Goal: Task Accomplishment & Management: Use online tool/utility

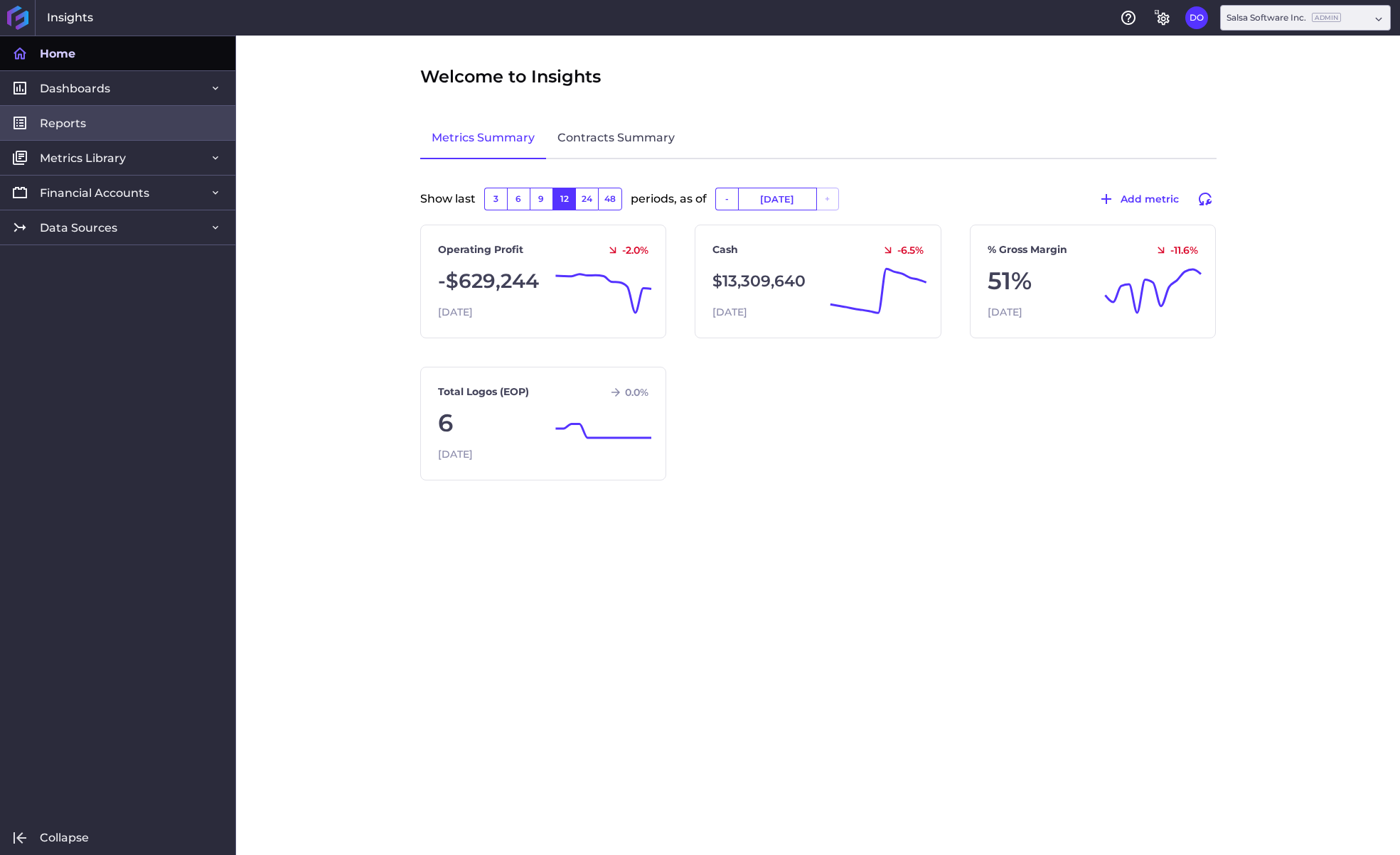
click at [131, 127] on link "Reports" at bounding box center [117, 122] width 236 height 35
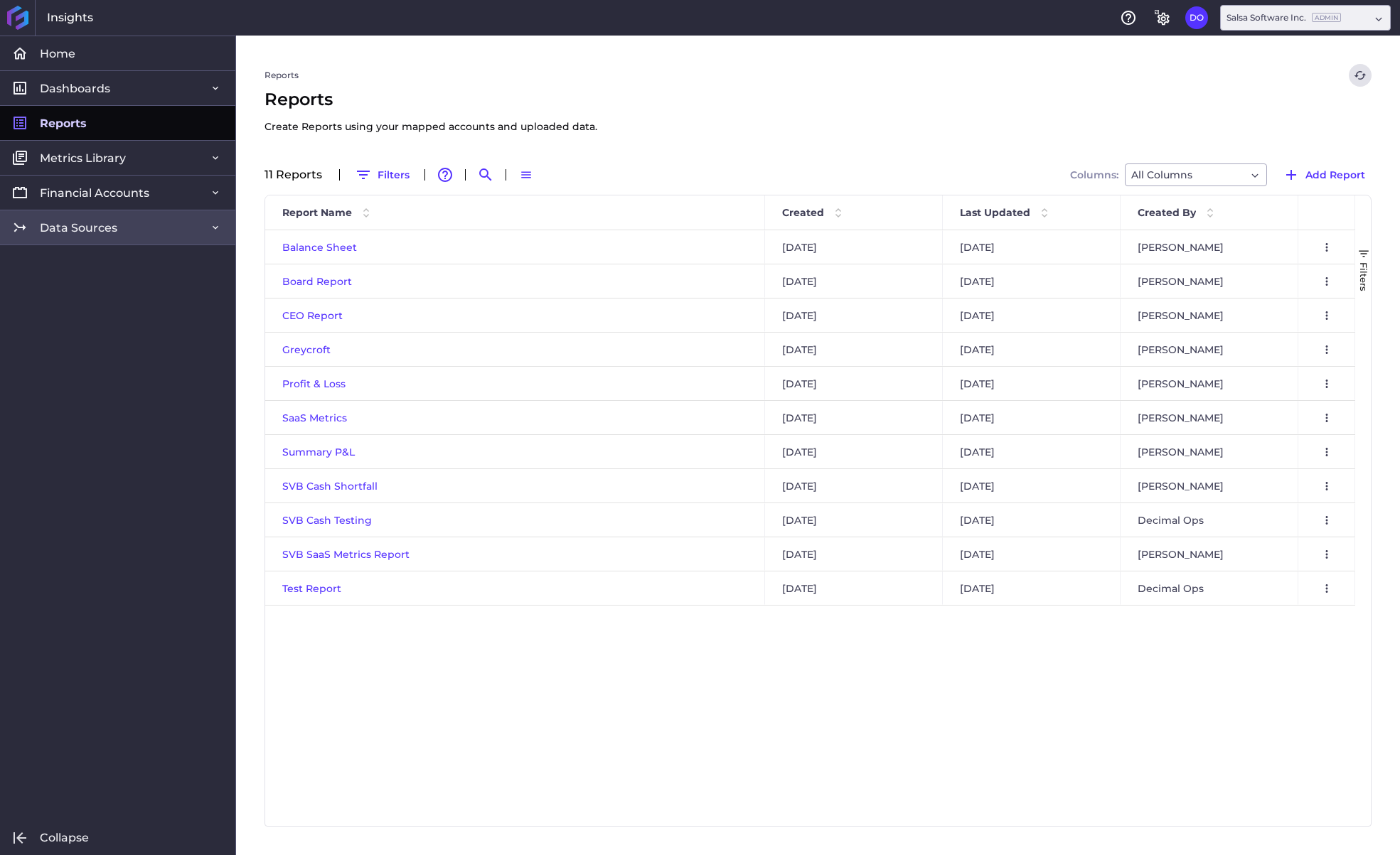
click at [150, 235] on link "Data Sources" at bounding box center [117, 226] width 236 height 35
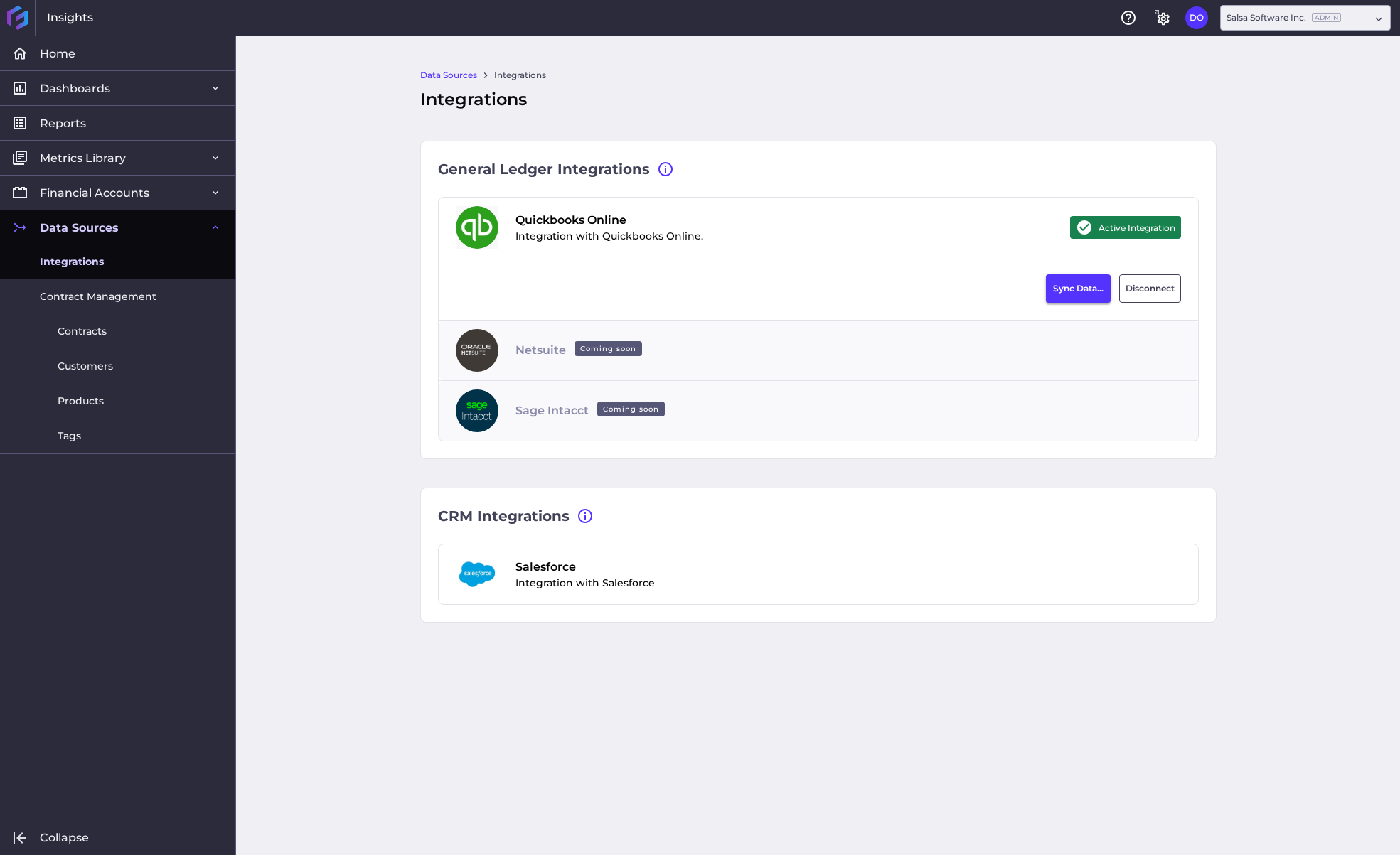
click at [1067, 286] on button "Sync Data..." at bounding box center [1078, 288] width 64 height 28
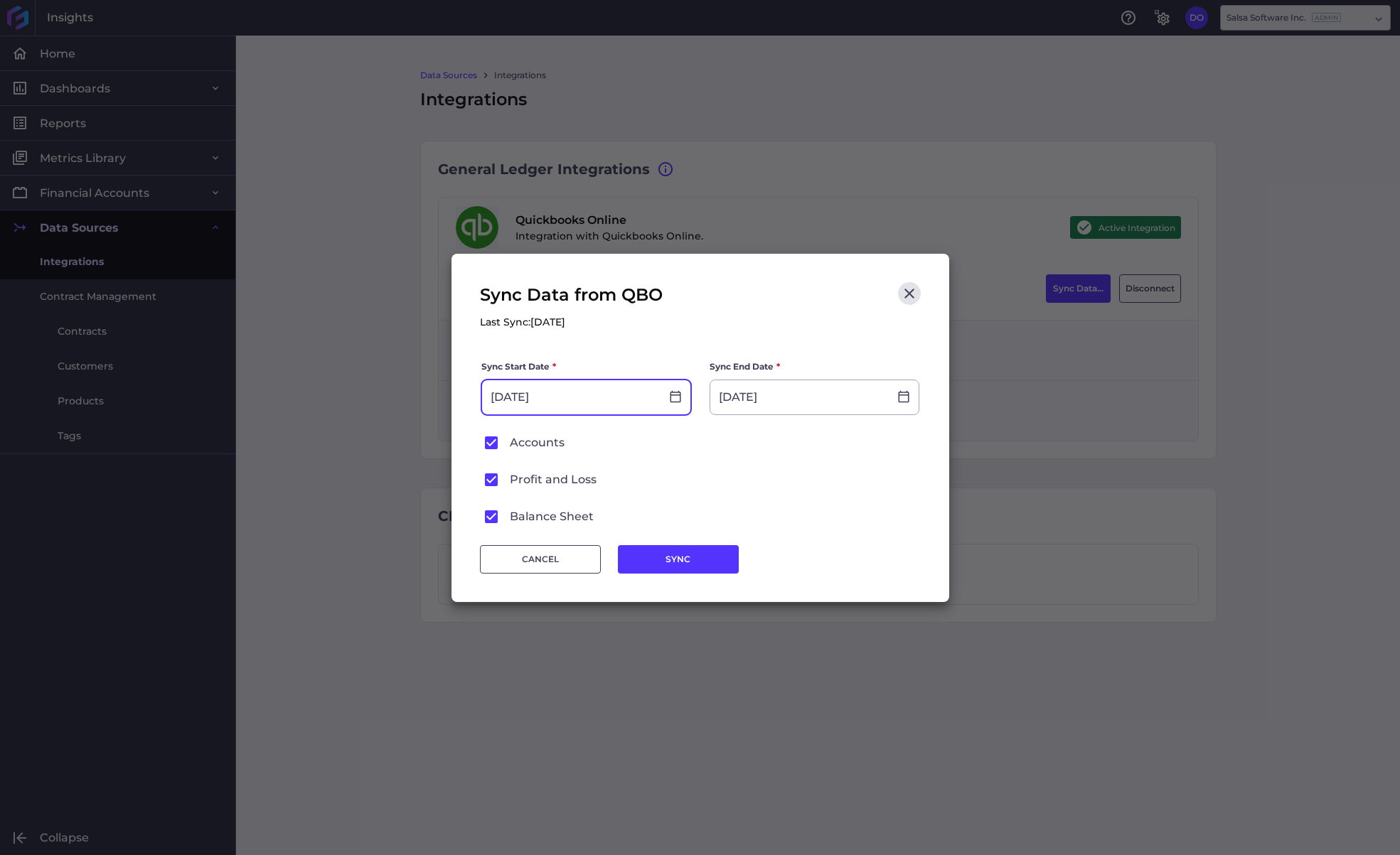
click at [556, 396] on input "[DATE]" at bounding box center [571, 397] width 179 height 34
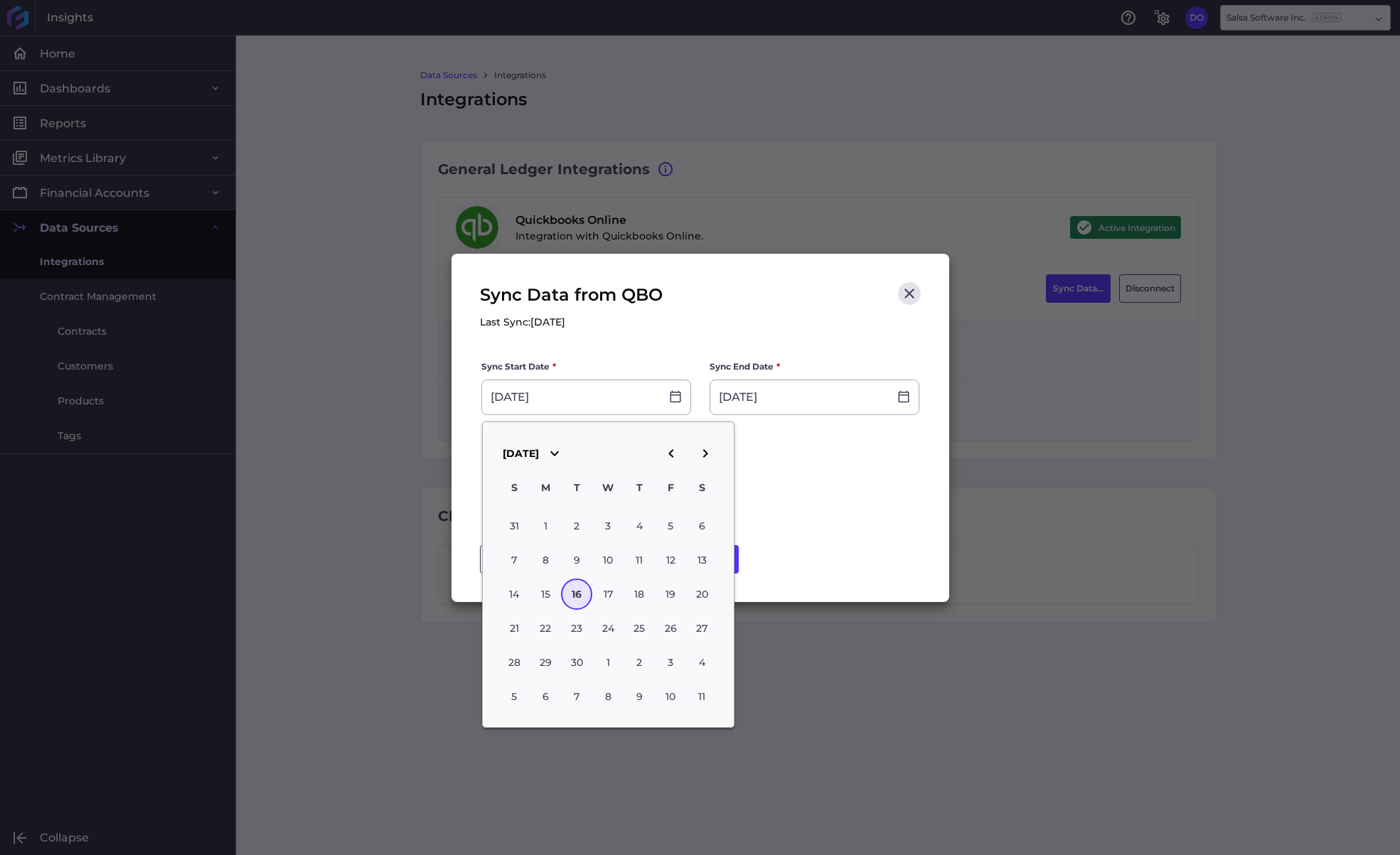
click at [670, 455] on icon "button" at bounding box center [670, 453] width 5 height 8
click at [634, 525] on div "31" at bounding box center [639, 525] width 31 height 31
type input "[DATE]"
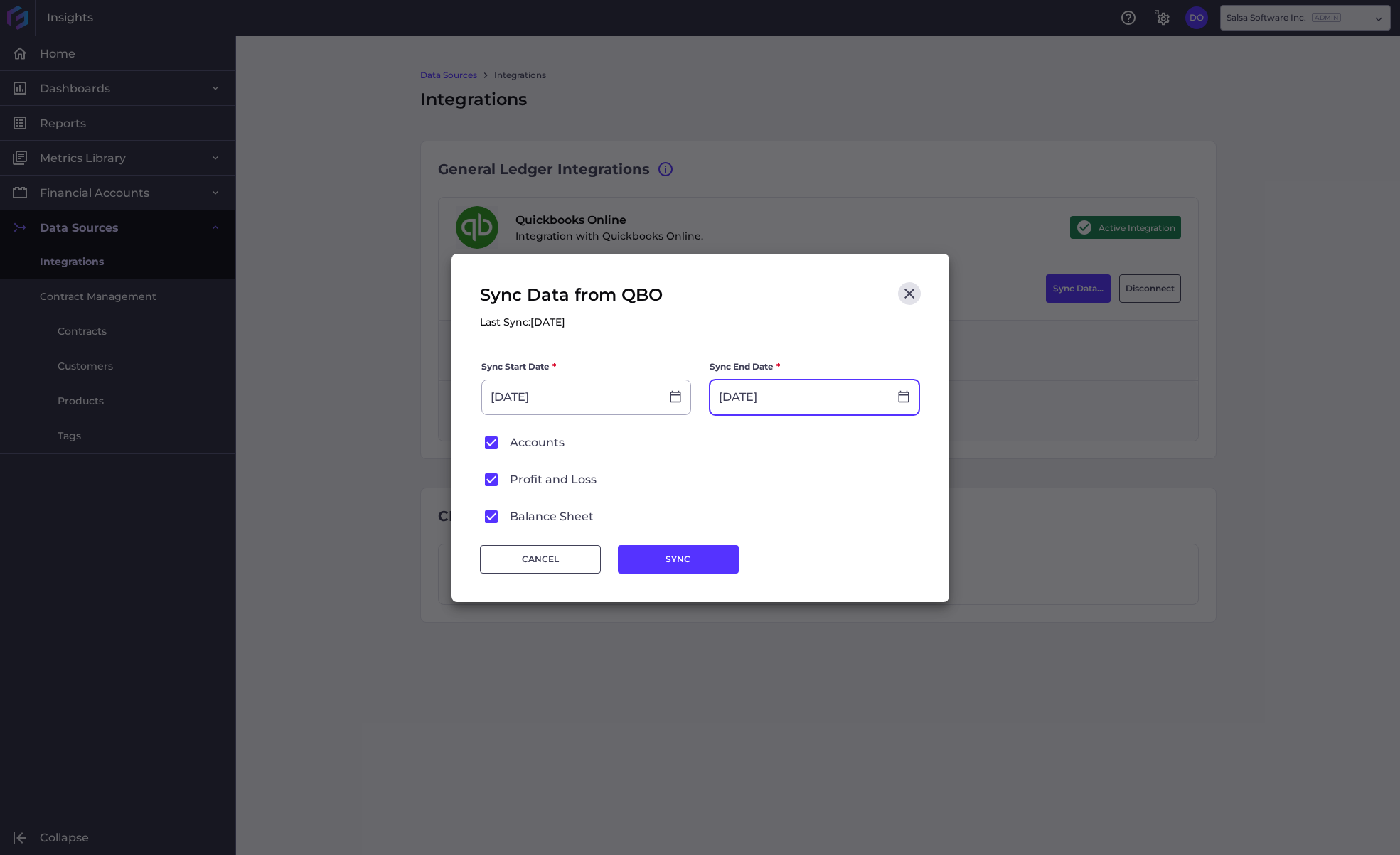
click at [826, 380] on input "[DATE]" at bounding box center [799, 397] width 179 height 34
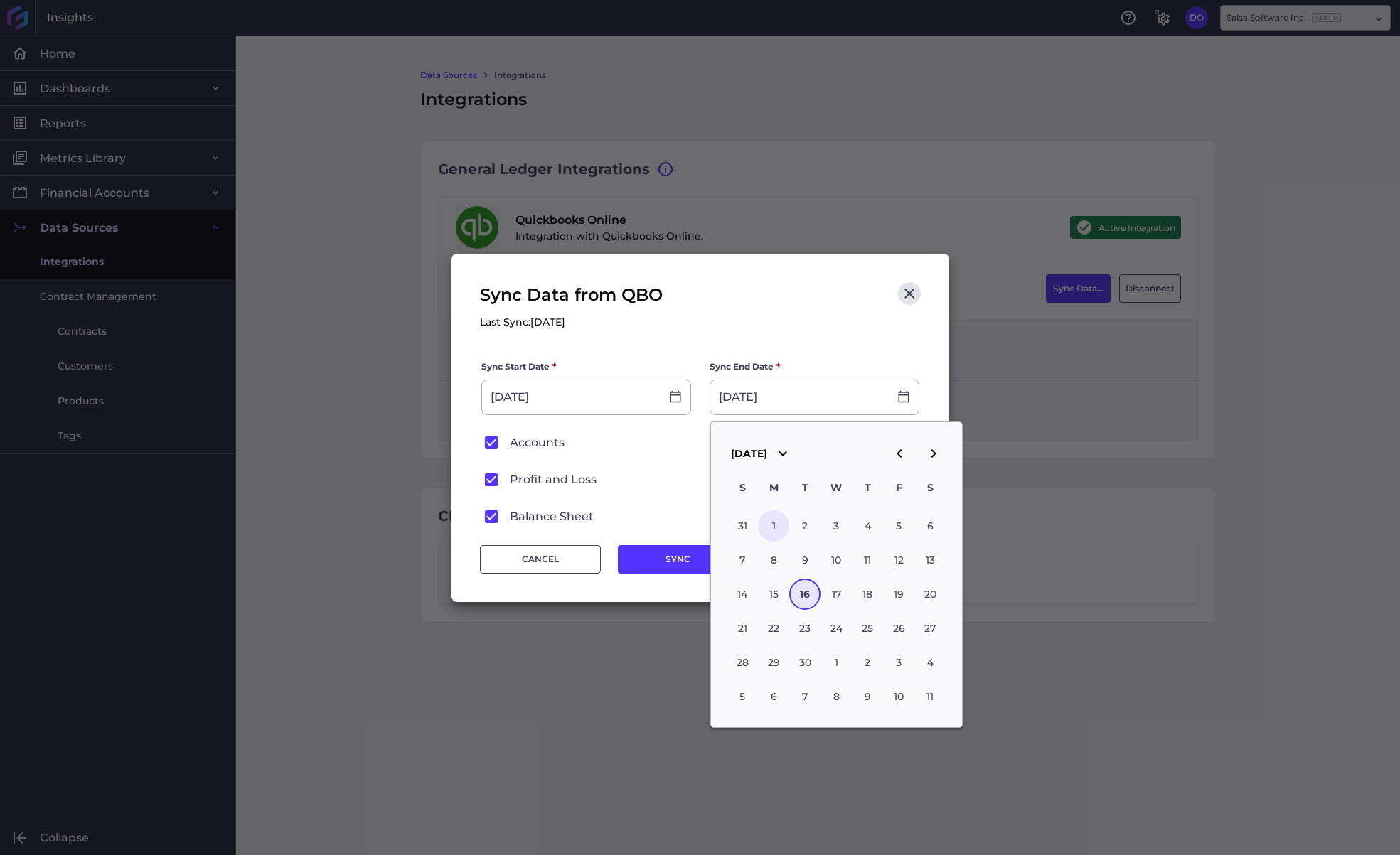
click at [783, 518] on div "1" at bounding box center [773, 525] width 31 height 31
type input "[DATE]"
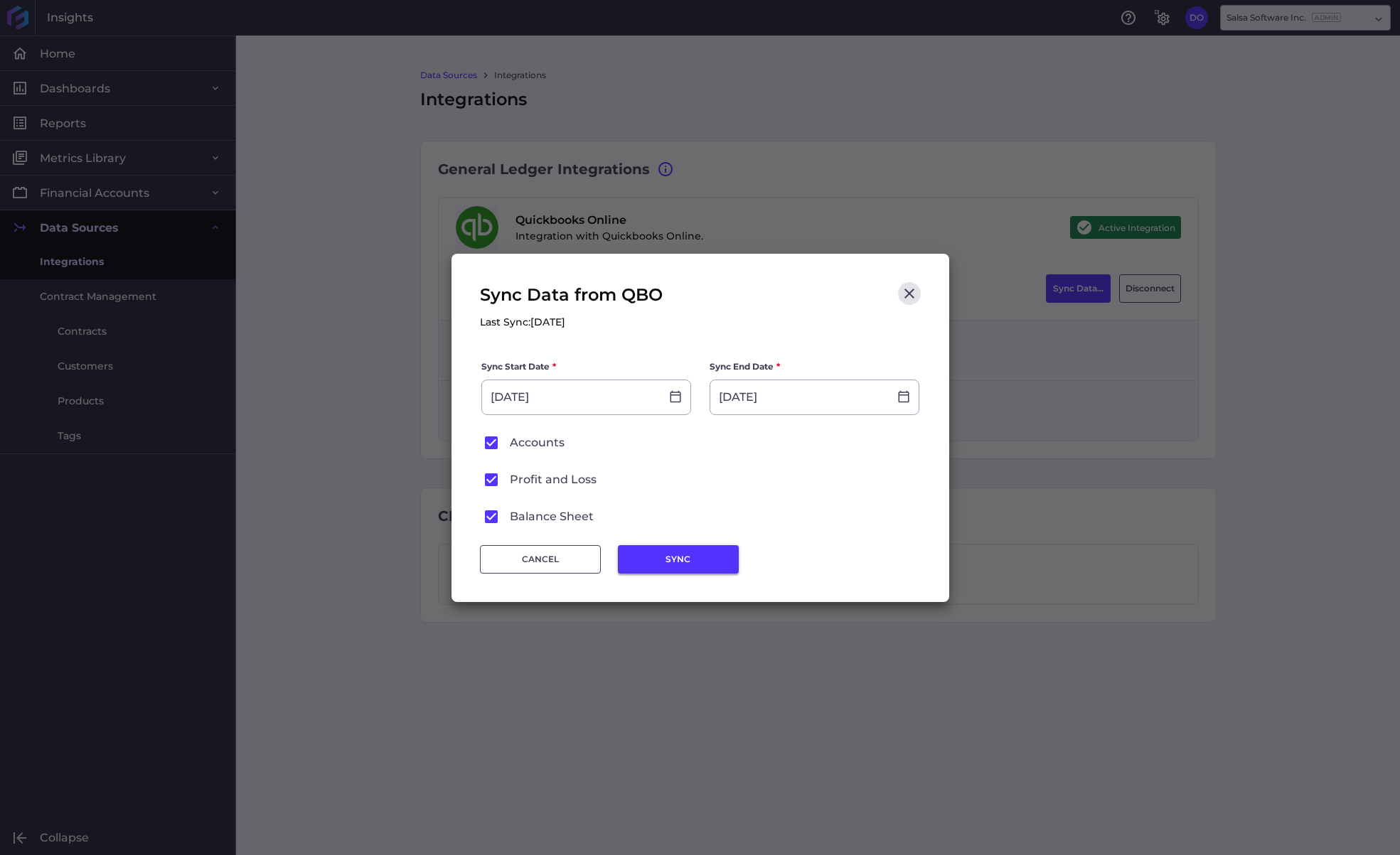
click at [656, 558] on button "SYNC" at bounding box center [678, 559] width 121 height 28
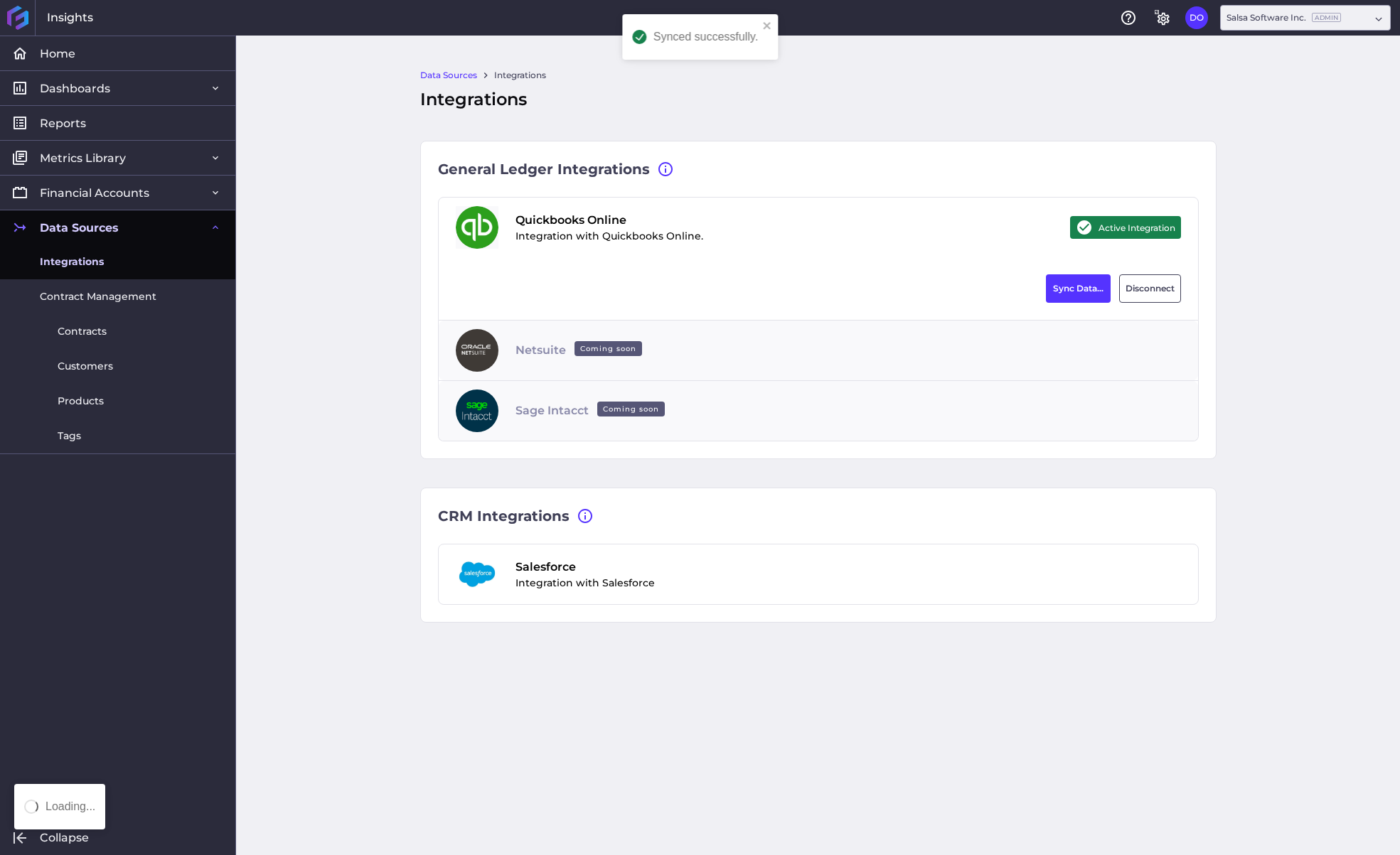
type input "[DATE]"
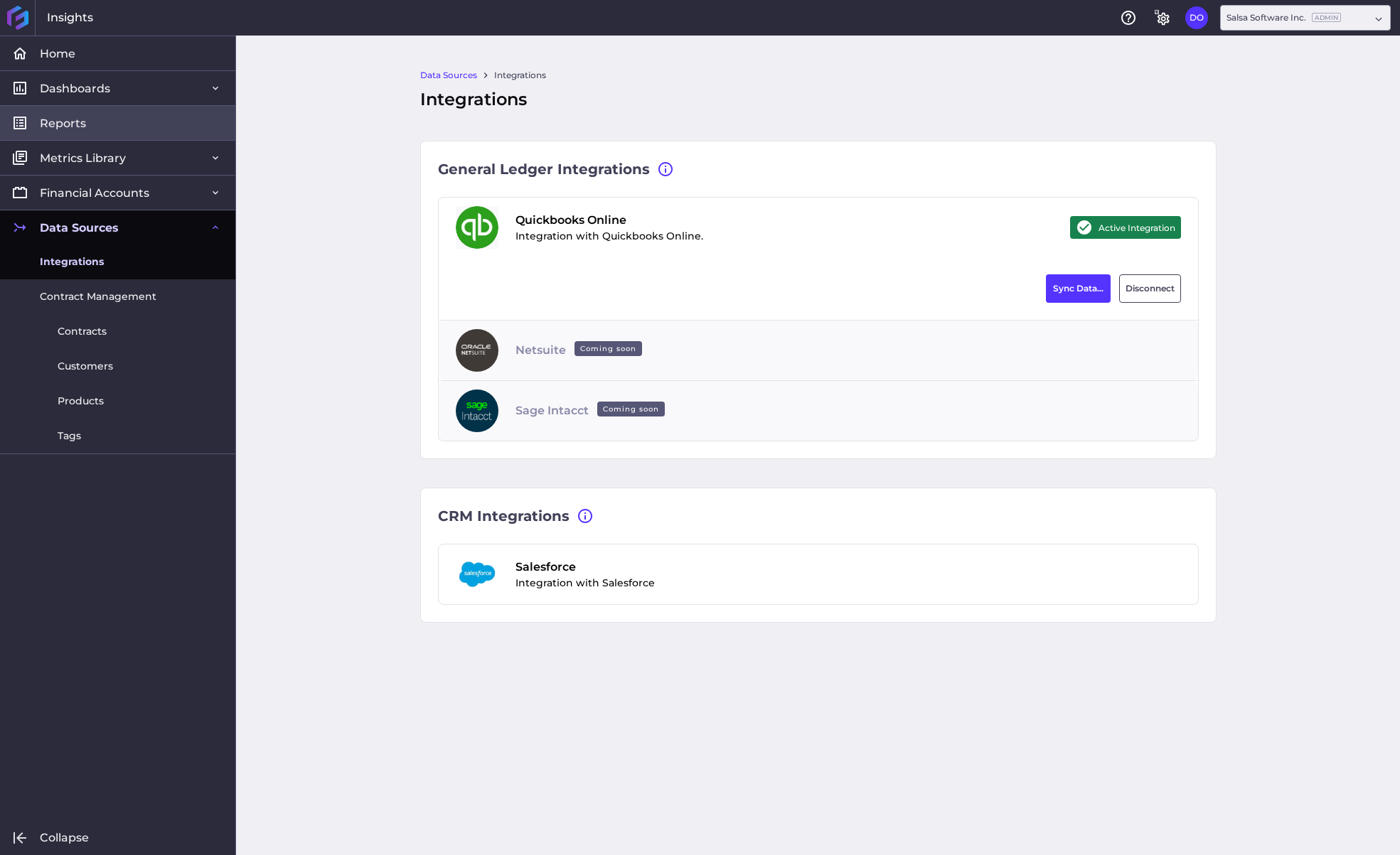
click at [64, 121] on span "Reports" at bounding box center [63, 123] width 46 height 15
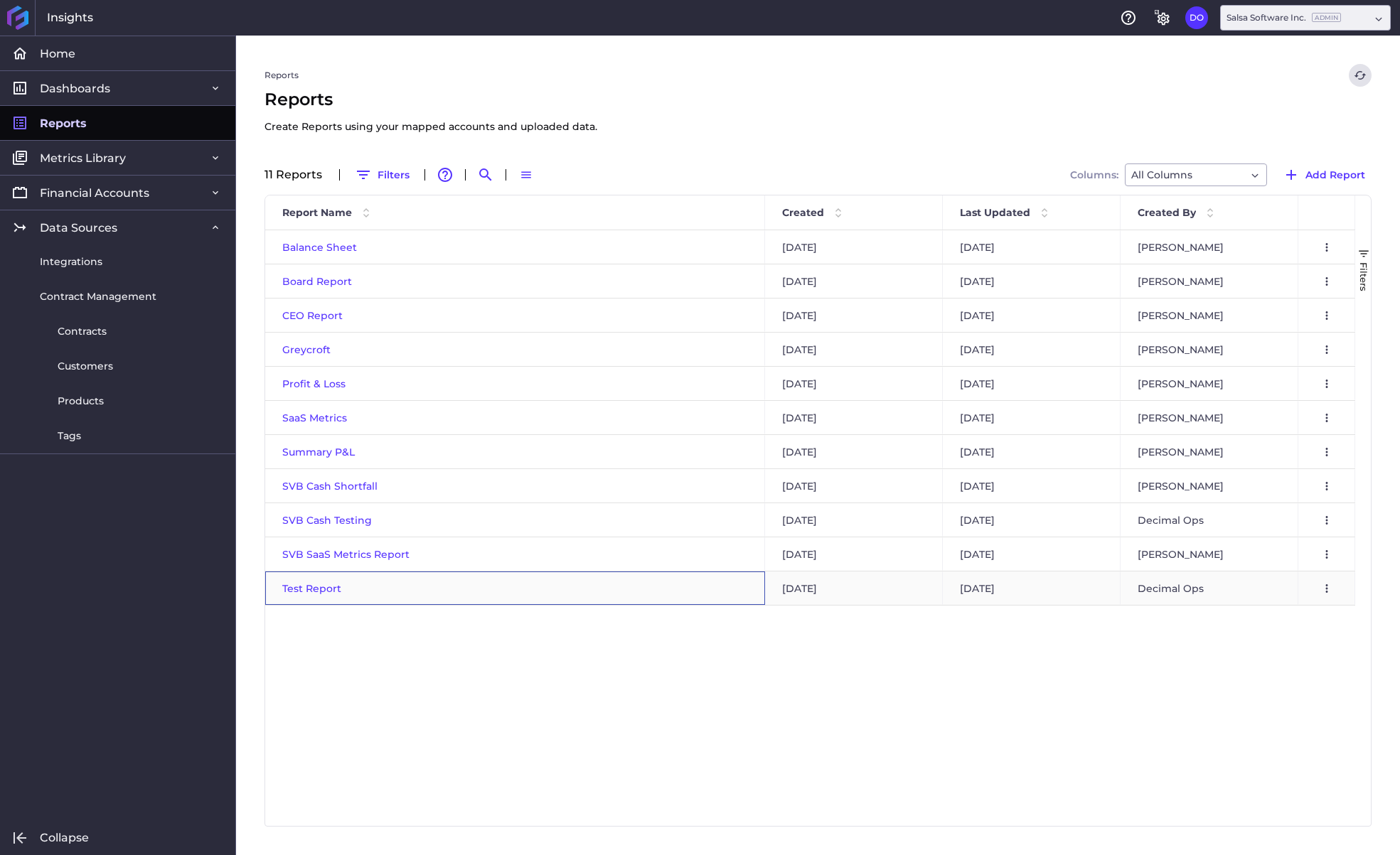
click at [318, 585] on span "Test Report" at bounding box center [311, 588] width 59 height 13
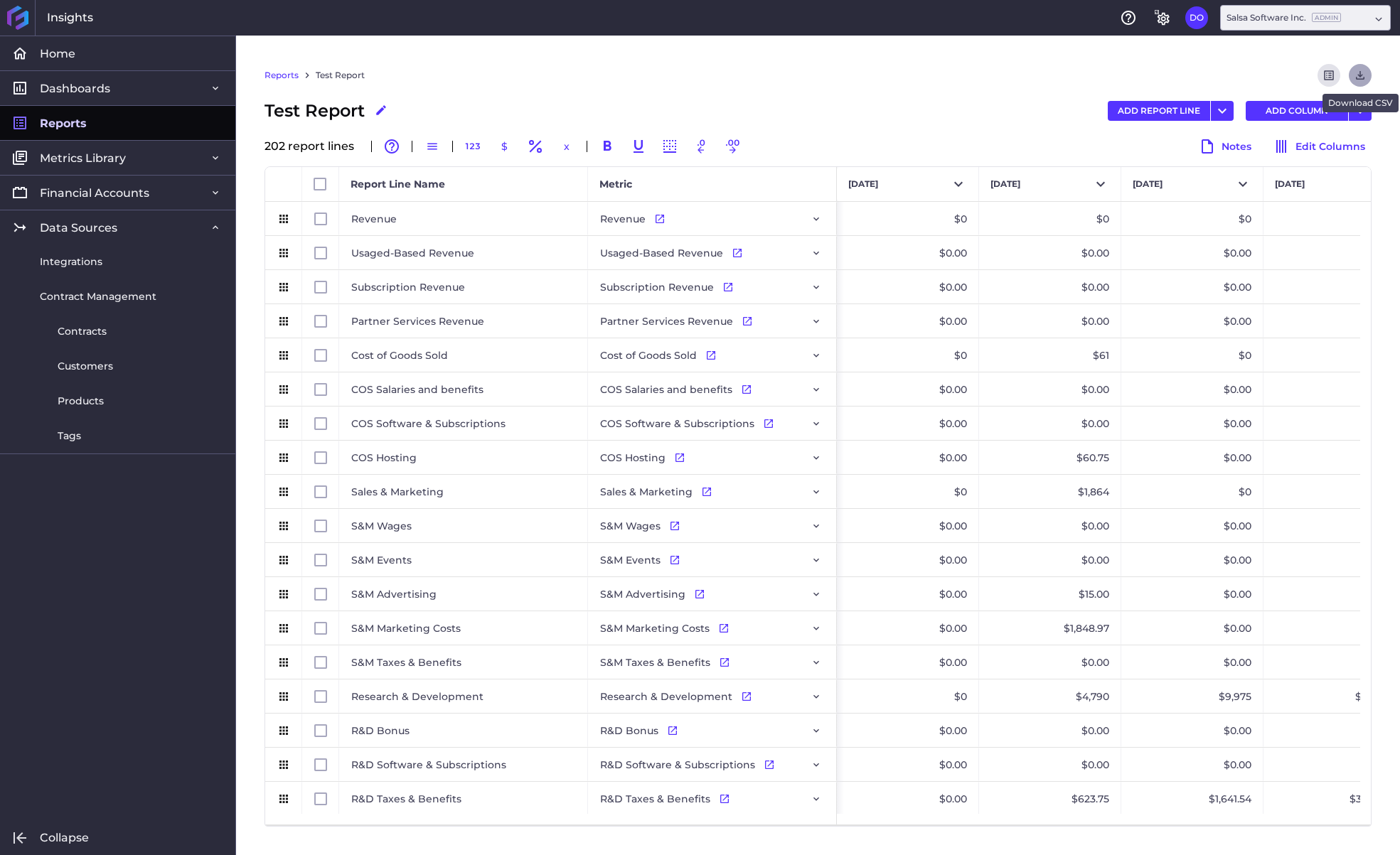
click at [1355, 79] on icon "Download" at bounding box center [1359, 75] width 13 height 13
